Goal: Connect with others: Connect with others

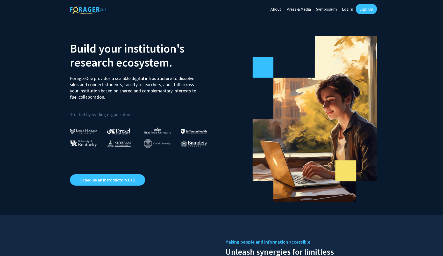
click at [370, 13] on link "Sign Up" at bounding box center [366, 9] width 21 height 10
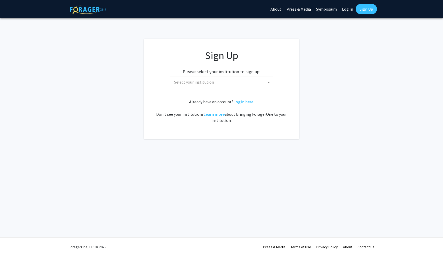
click at [250, 83] on span "Select your institution" at bounding box center [222, 82] width 101 height 11
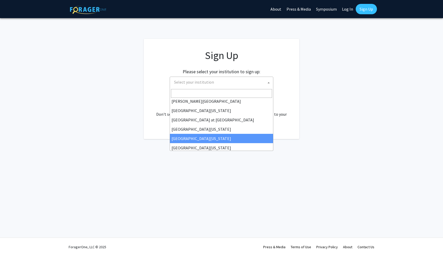
scroll to position [175, 0]
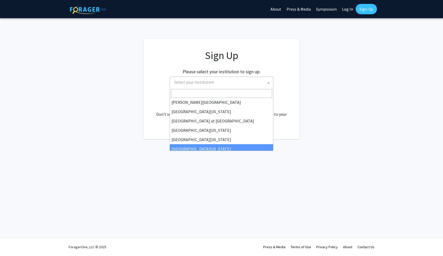
select select "33"
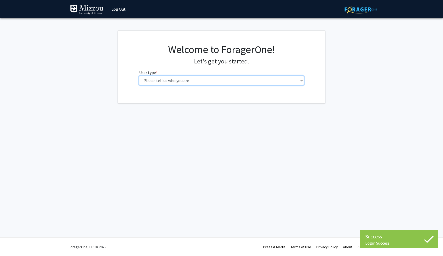
select select "1: undergrad"
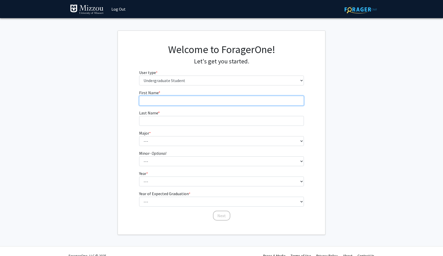
click at [258, 101] on input "First Name * required" at bounding box center [221, 101] width 165 height 10
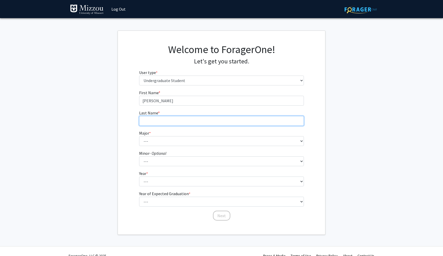
click at [248, 121] on input "Last Name * required" at bounding box center [221, 121] width 165 height 10
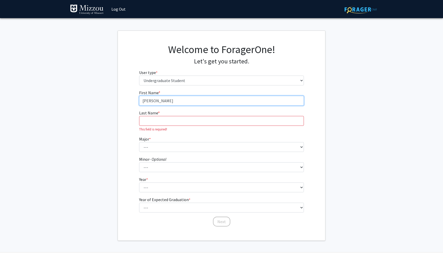
click at [165, 99] on input "Nathaly Montoya" at bounding box center [221, 101] width 165 height 10
type input "Nathaly"
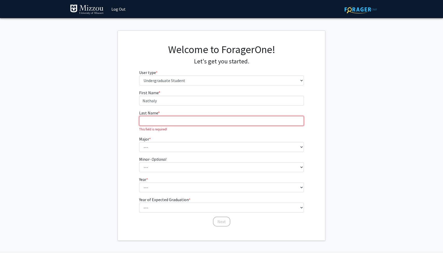
click at [157, 121] on input "Last Name * required" at bounding box center [221, 121] width 165 height 10
paste input "Montoya"
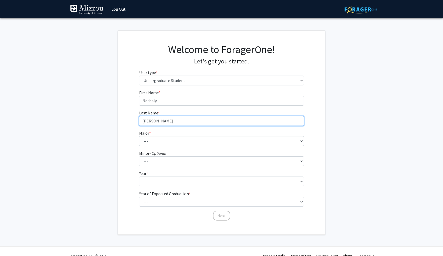
type input "Montoya"
click at [159, 147] on form "First Name * required Nathaly Last Name * required Montoya Major * required ---…" at bounding box center [221, 153] width 165 height 126
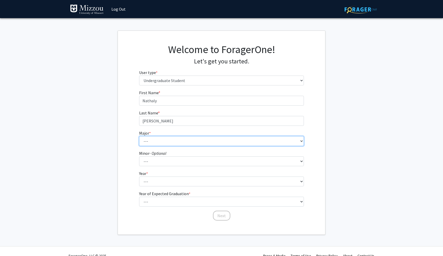
select select "135: 2628"
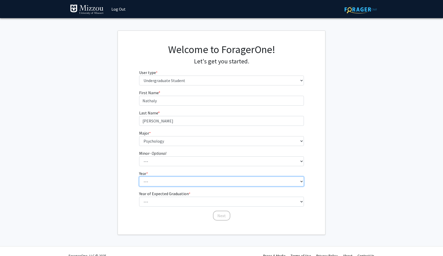
select select "3: junior"
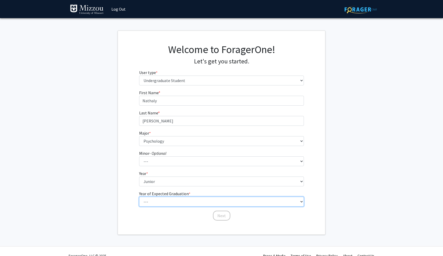
select select "3: 2027"
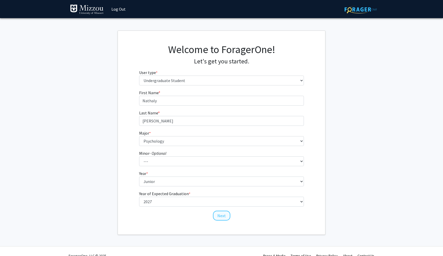
click at [225, 214] on button "Next" at bounding box center [221, 216] width 17 height 10
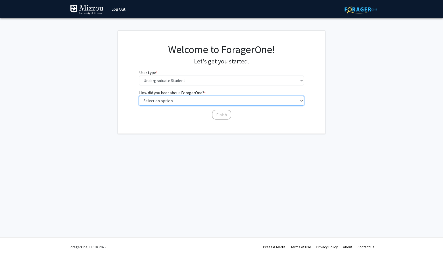
select select "2: faculty_recommendation"
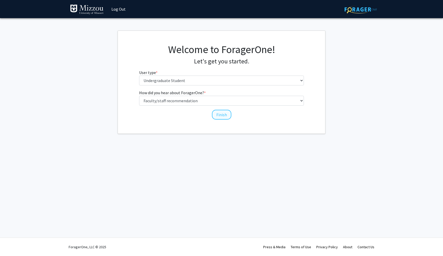
click at [218, 116] on button "Finish" at bounding box center [221, 115] width 19 height 10
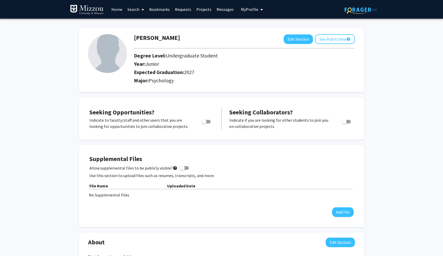
click at [248, 11] on span "My Profile" at bounding box center [249, 9] width 17 height 5
click at [135, 11] on link "Search" at bounding box center [136, 9] width 22 height 18
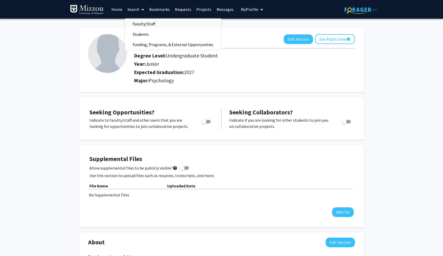
click at [140, 25] on span "Faculty/Staff" at bounding box center [144, 24] width 38 height 10
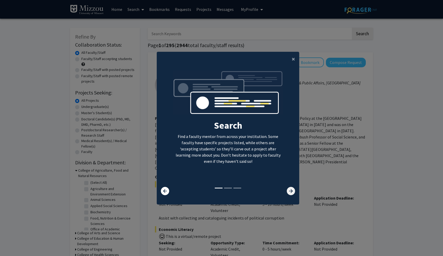
click at [291, 193] on icon at bounding box center [291, 191] width 8 height 8
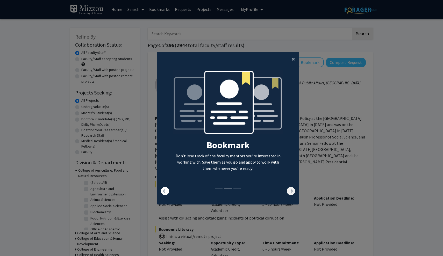
click at [291, 193] on icon at bounding box center [291, 191] width 8 height 8
click at [292, 56] on span "×" at bounding box center [293, 59] width 3 height 8
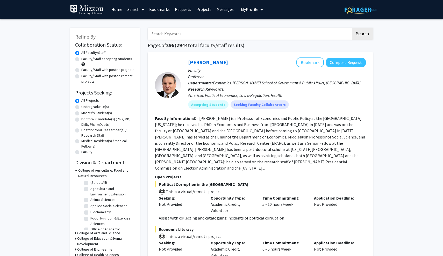
click at [258, 38] on input "Search Keywords" at bounding box center [249, 34] width 203 height 12
paste input "Dr. Ellis-Kalton"
type input "Dr. Ellis-Kalton"
click at [362, 34] on button "Search" at bounding box center [362, 34] width 21 height 12
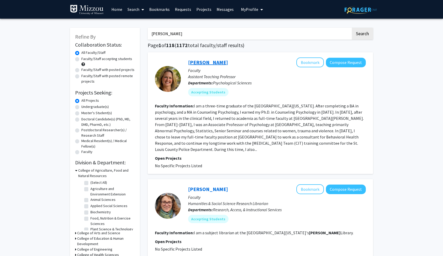
click at [211, 63] on link "Carrie Ellis-Kalton" at bounding box center [208, 62] width 40 height 6
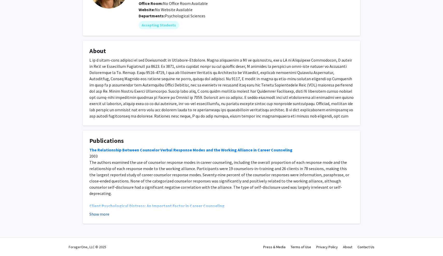
click at [103, 215] on button "Show more" at bounding box center [99, 214] width 20 height 6
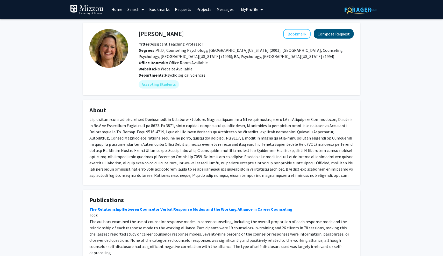
click at [334, 31] on button "Compose Request" at bounding box center [334, 34] width 40 height 10
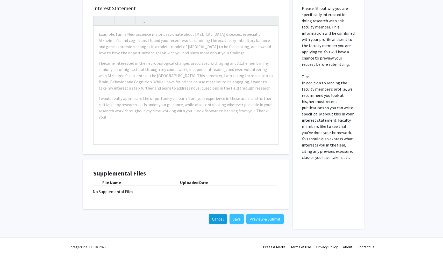
scroll to position [91, 0]
click at [220, 219] on button "Cancel" at bounding box center [218, 219] width 18 height 9
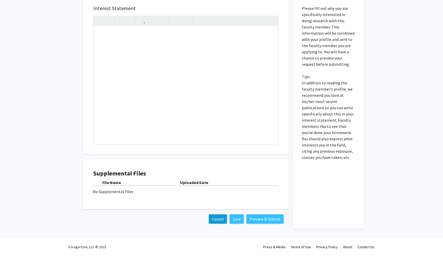
click at [219, 221] on button "Cancel" at bounding box center [218, 219] width 18 height 9
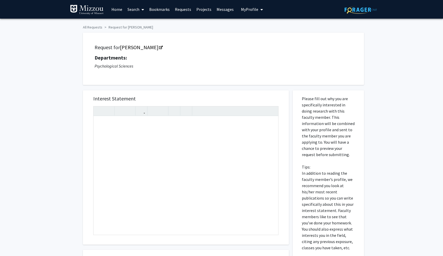
scroll to position [0, 0]
click at [369, 12] on img at bounding box center [361, 10] width 32 height 8
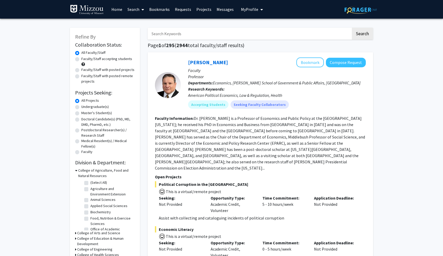
click at [251, 5] on button "My Profile" at bounding box center [251, 9] width 25 height 19
click at [254, 30] on div "Nathaly Montoya View Profile" at bounding box center [267, 26] width 44 height 11
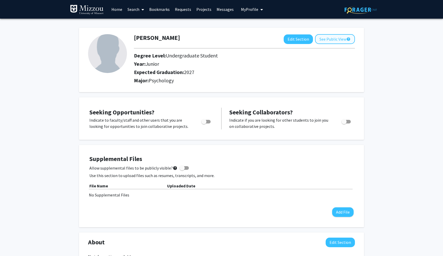
click at [333, 40] on button "See Public View help" at bounding box center [335, 39] width 40 height 10
